Goal: Transaction & Acquisition: Purchase product/service

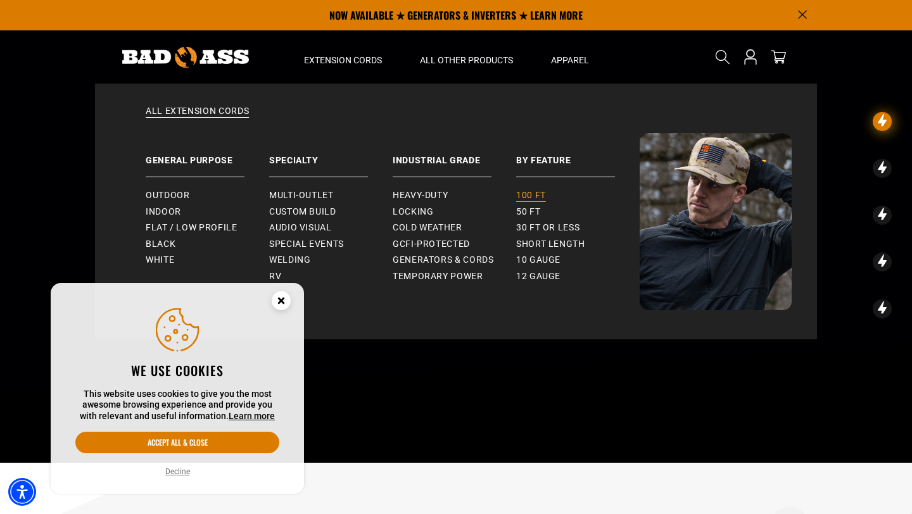
click at [528, 193] on span "100 ft" at bounding box center [531, 195] width 30 height 11
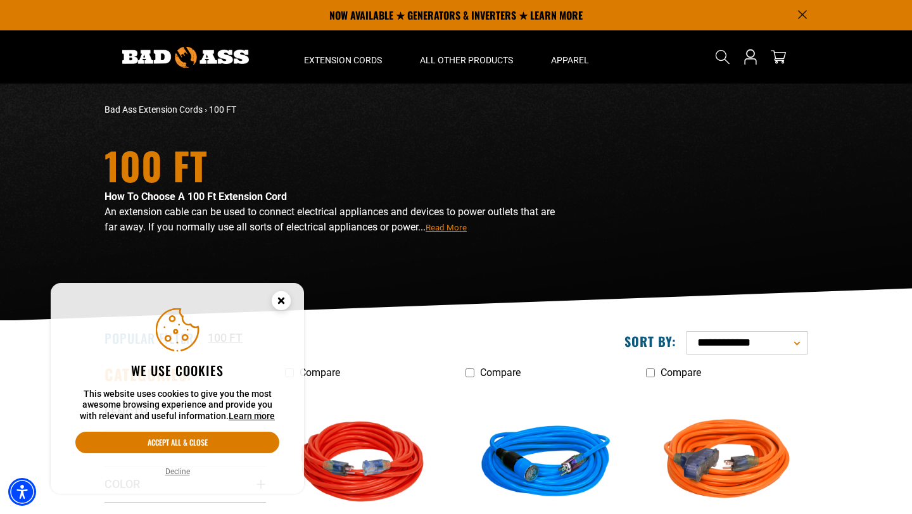
click at [280, 300] on icon "Close this option" at bounding box center [281, 300] width 4 height 4
click at [285, 297] on circle "Close this option" at bounding box center [281, 300] width 19 height 19
click at [279, 298] on icon "Close this option" at bounding box center [281, 300] width 4 height 4
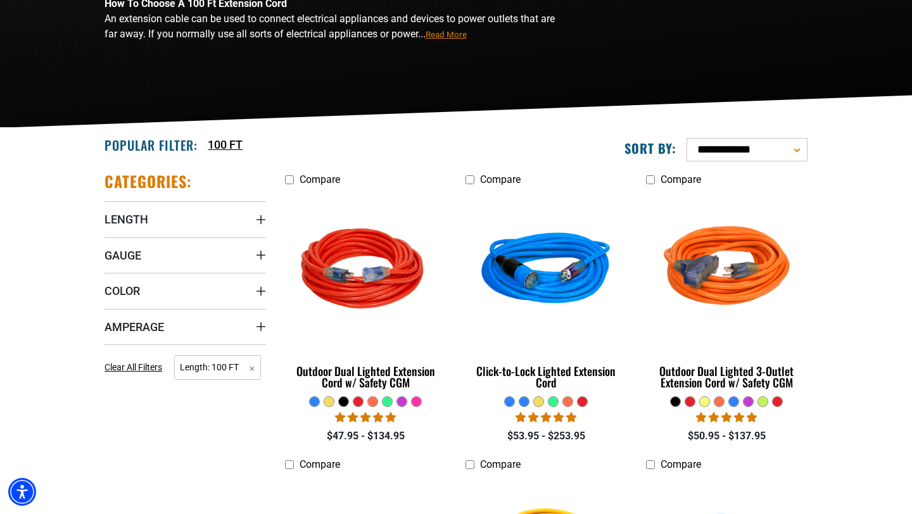
scroll to position [283, 0]
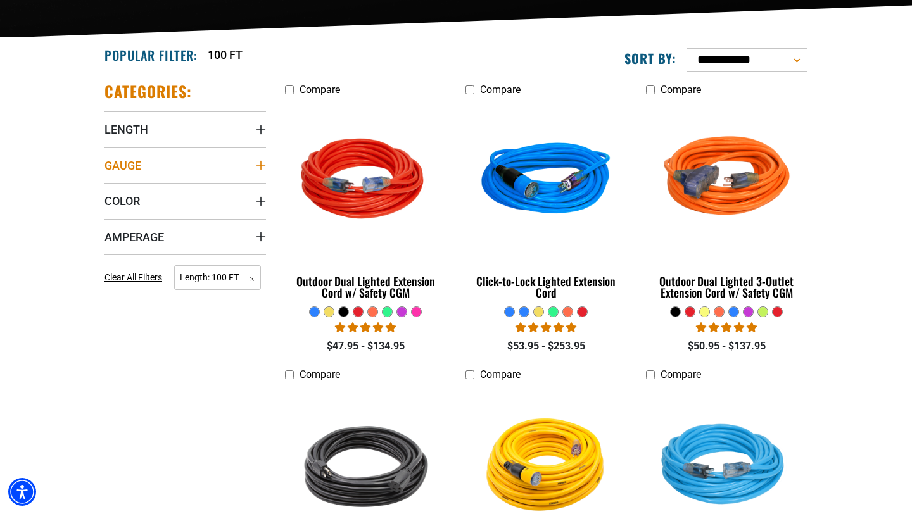
click at [263, 163] on icon "Gauge" at bounding box center [261, 165] width 10 height 10
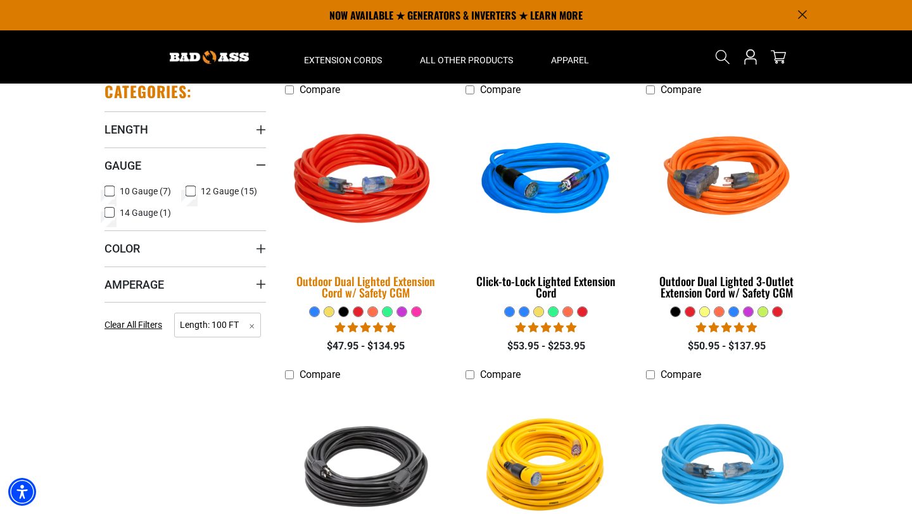
scroll to position [32, 0]
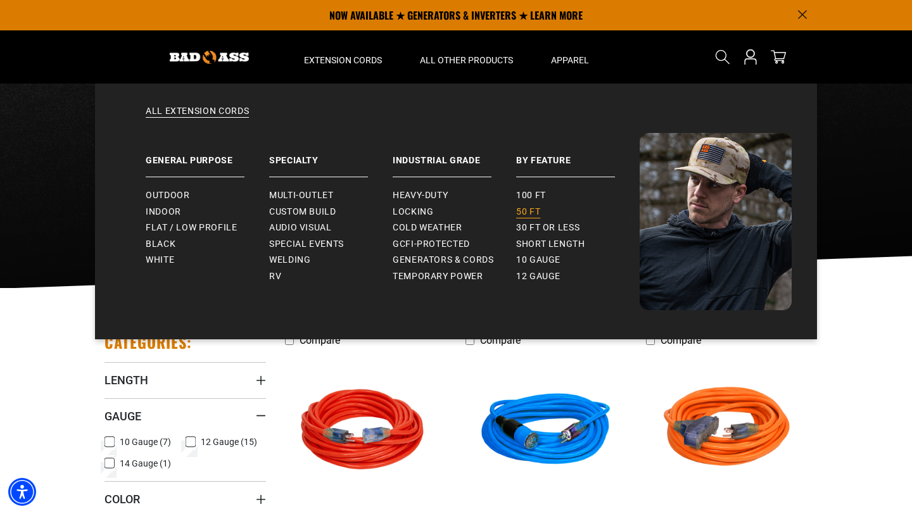
click at [520, 206] on link "50 ft" at bounding box center [578, 212] width 124 height 16
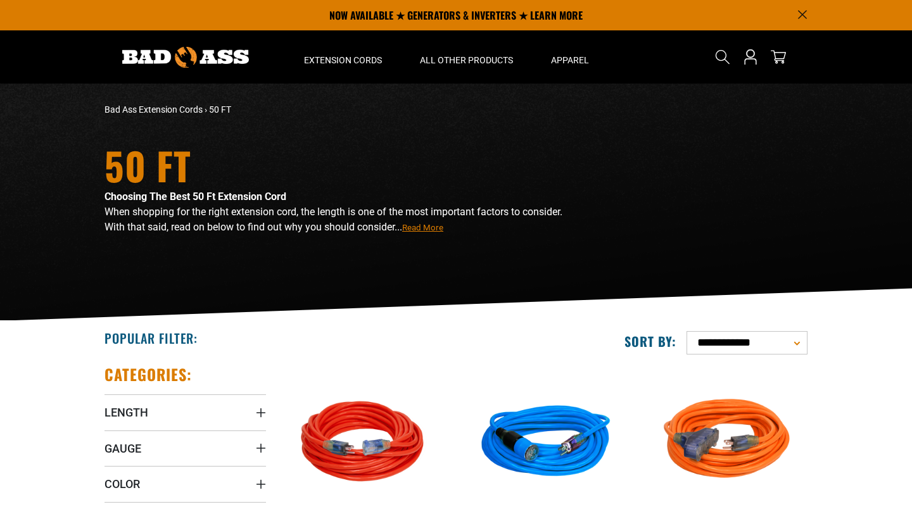
scroll to position [117, 0]
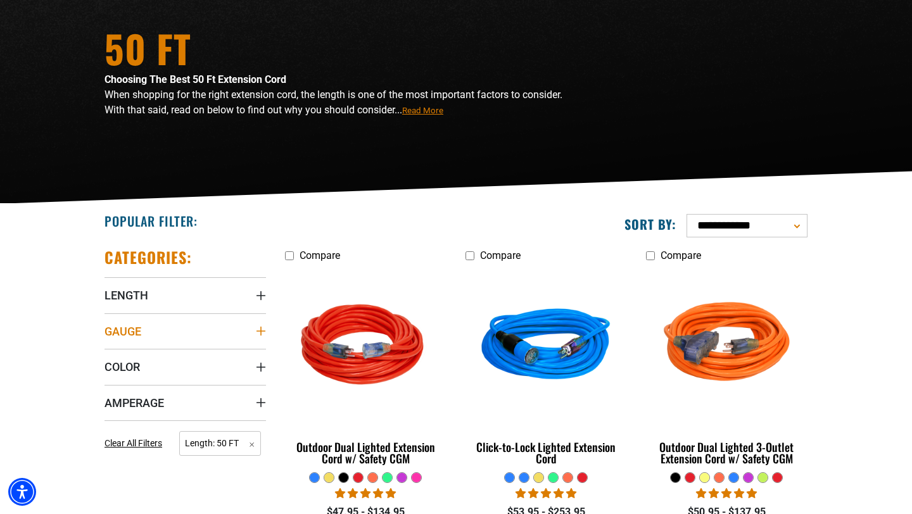
click at [262, 329] on icon "Gauge" at bounding box center [261, 331] width 10 height 10
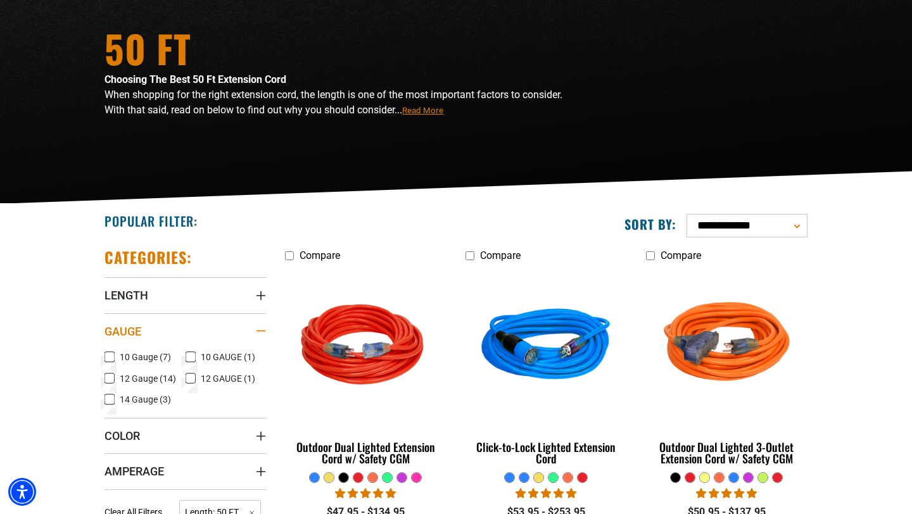
click at [262, 329] on div "Gauge" at bounding box center [261, 331] width 10 height 10
